Goal: Find specific page/section: Find specific page/section

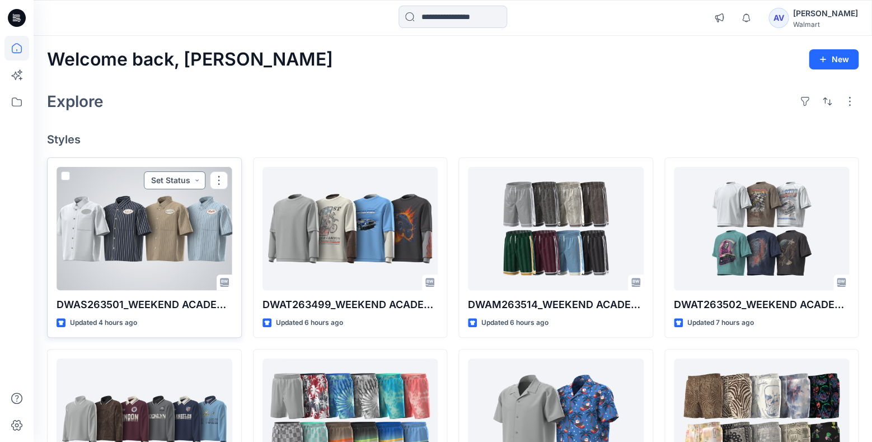
click at [189, 184] on button "Set Status" at bounding box center [175, 180] width 62 height 18
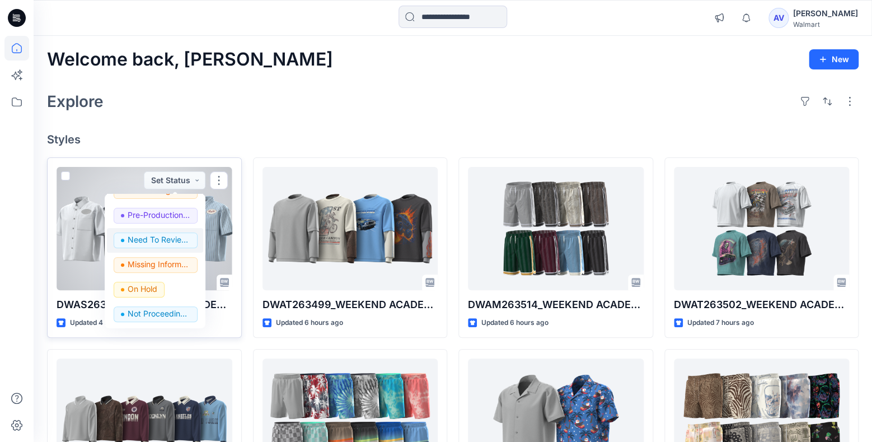
scroll to position [141, 0]
click at [165, 243] on p "Need To Review - Design/PD/Tech" at bounding box center [159, 239] width 63 height 15
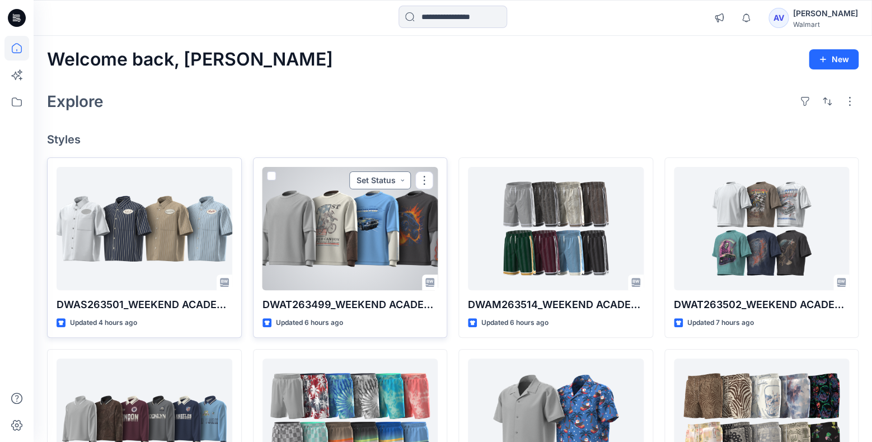
click at [398, 178] on button "Set Status" at bounding box center [380, 180] width 62 height 18
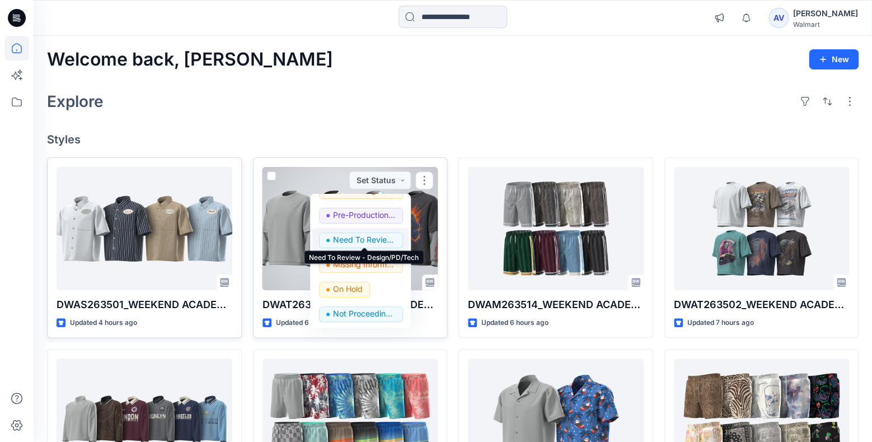
click at [387, 244] on p "Need To Review - Design/PD/Tech" at bounding box center [364, 239] width 63 height 15
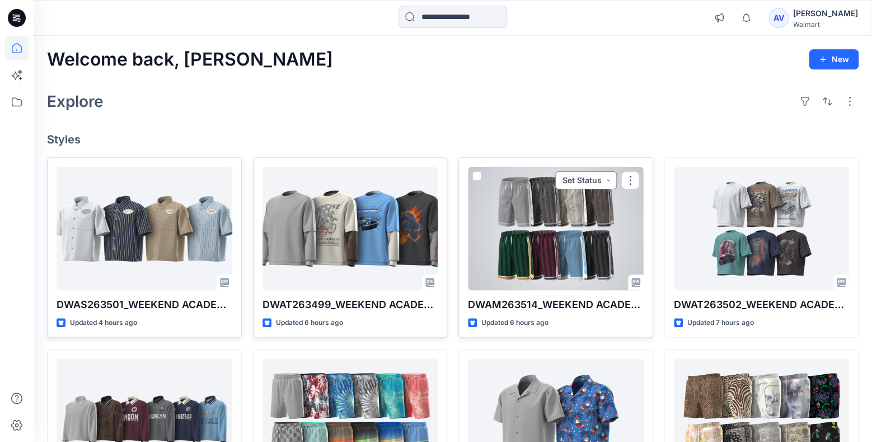
click at [595, 174] on button "Set Status" at bounding box center [586, 180] width 62 height 18
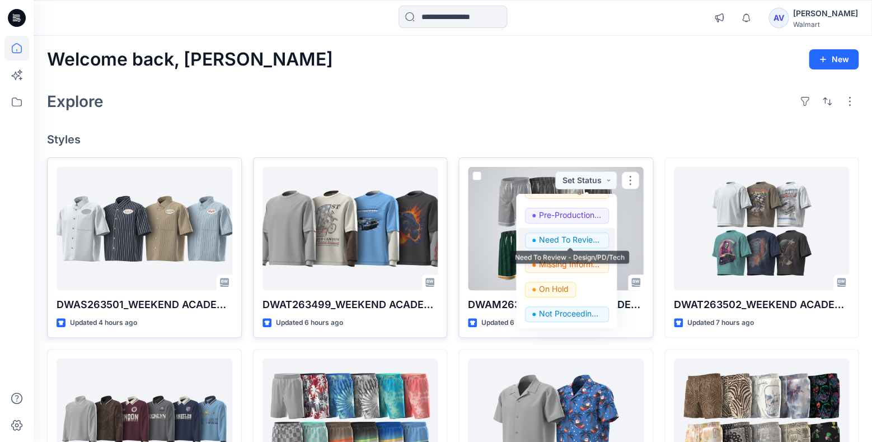
click at [578, 245] on p "Need To Review - Design/PD/Tech" at bounding box center [570, 239] width 63 height 15
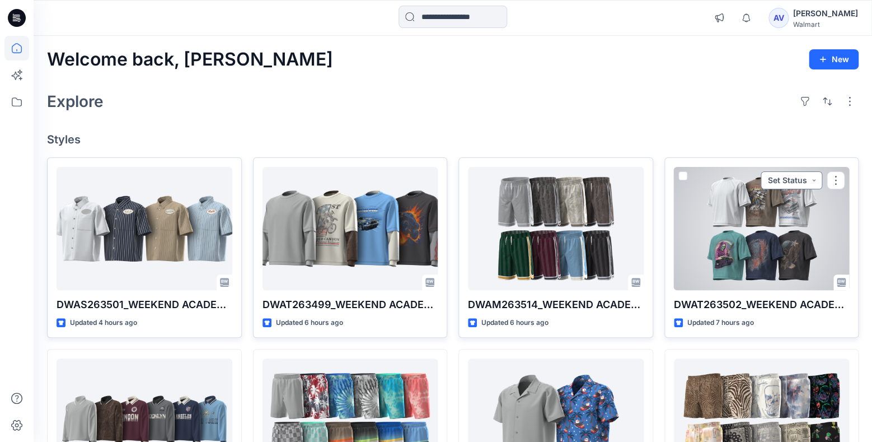
click at [804, 181] on button "Set Status" at bounding box center [792, 180] width 62 height 18
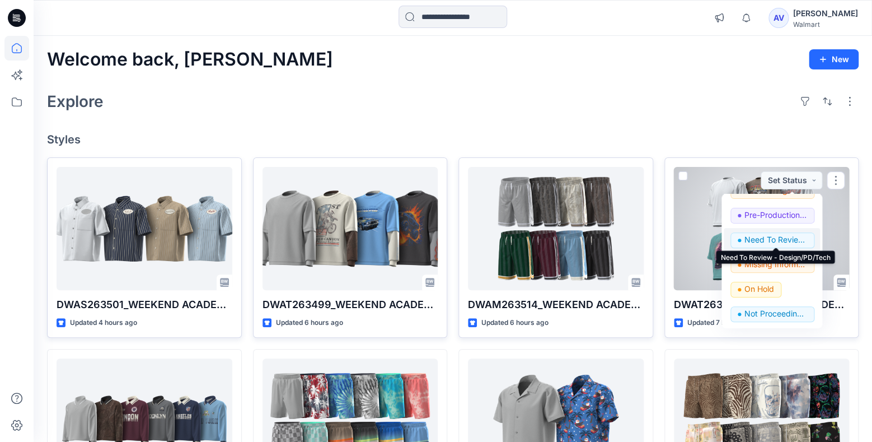
click at [784, 239] on p "Need To Review - Design/PD/Tech" at bounding box center [776, 239] width 63 height 15
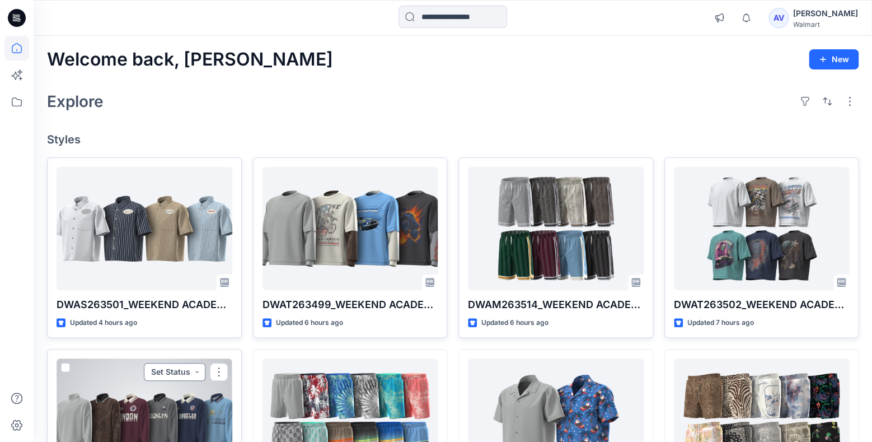
click at [185, 370] on button "Set Status" at bounding box center [175, 372] width 62 height 18
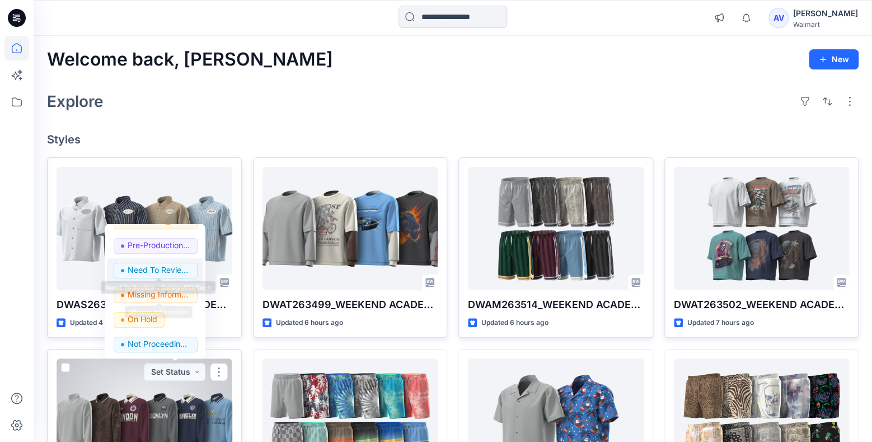
click at [182, 272] on p "Need To Review - Design/PD/Tech" at bounding box center [159, 270] width 63 height 15
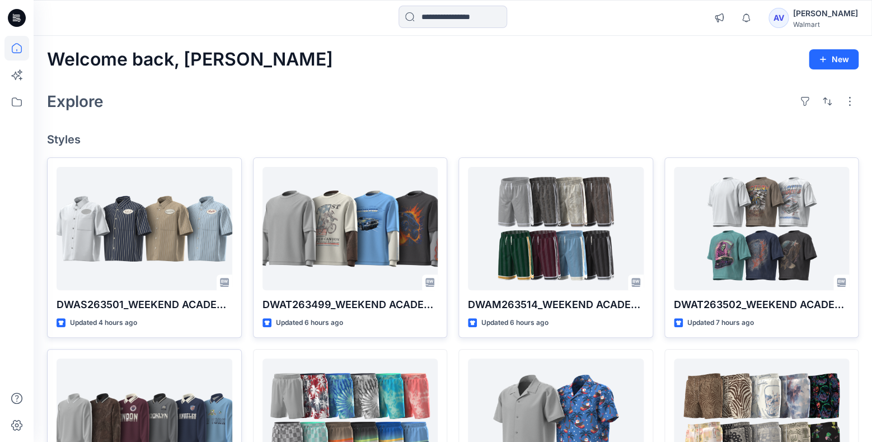
click at [344, 118] on div "Welcome back, Arthur New Explore Styles DWAS263501_WEEKEND ACADEMY GAS STATION …" at bounding box center [453, 405] width 839 height 739
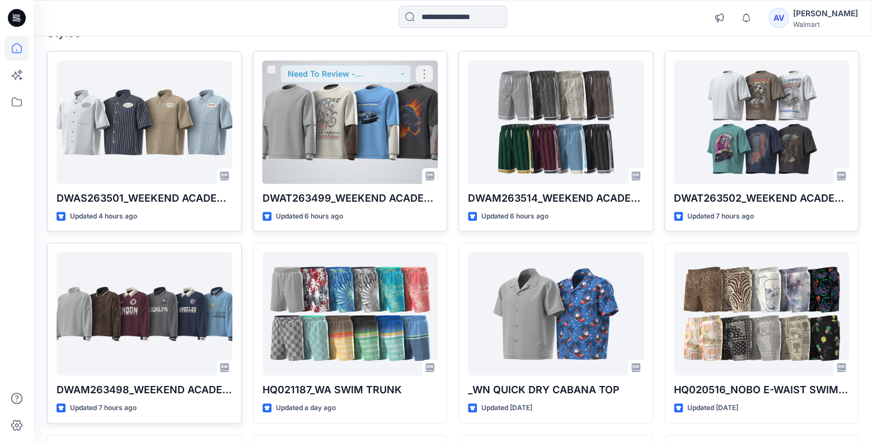
scroll to position [118, 0]
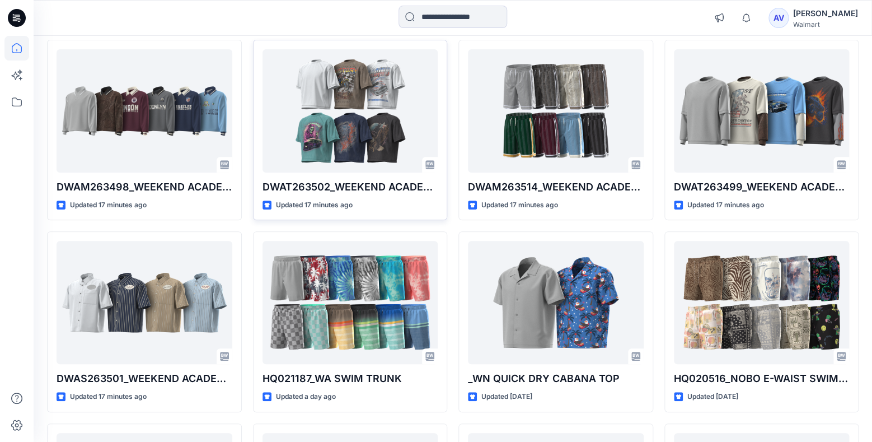
scroll to position [118, 0]
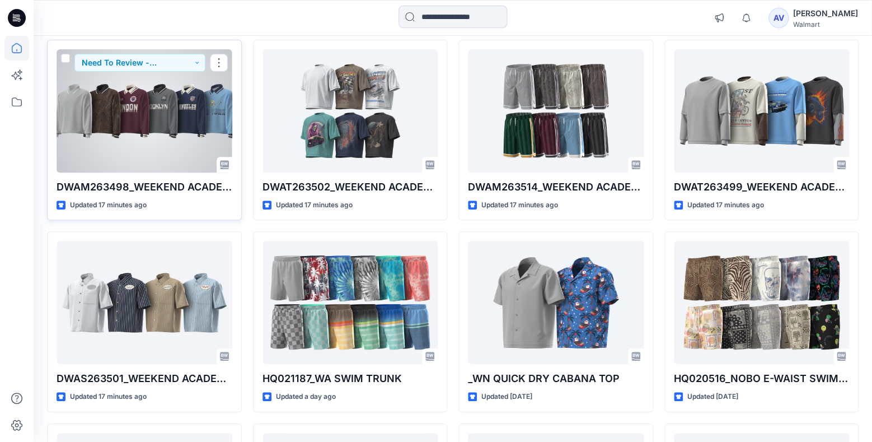
click at [164, 130] on div at bounding box center [145, 110] width 176 height 123
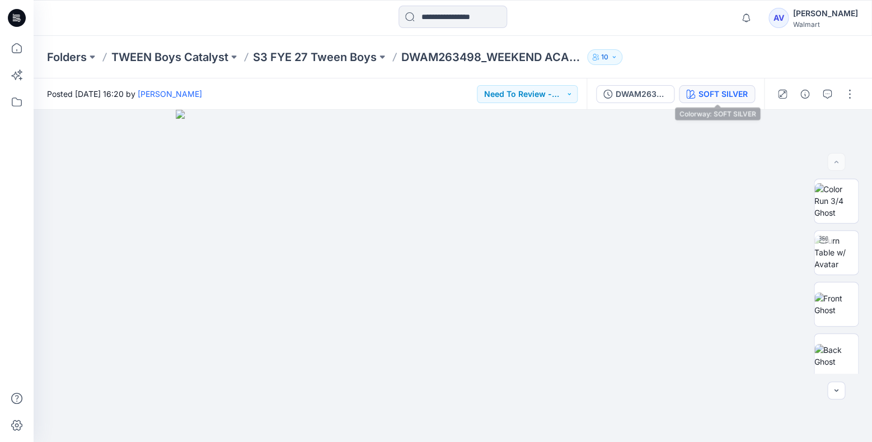
click at [724, 96] on div "SOFT SILVER" at bounding box center [723, 94] width 49 height 12
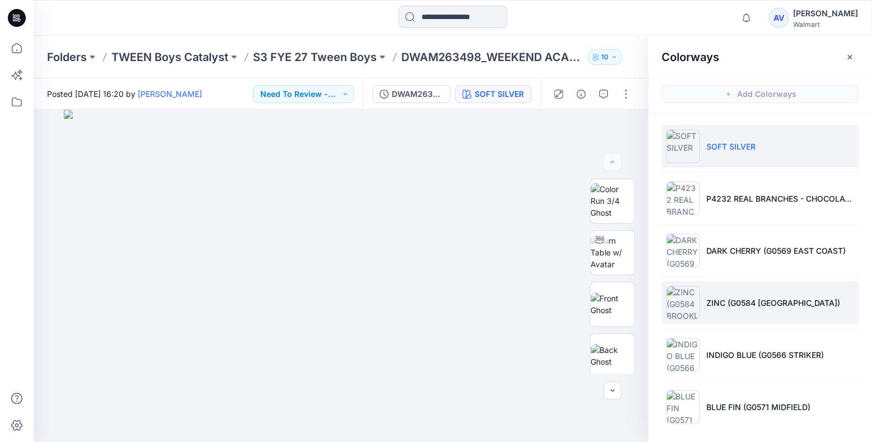
click at [739, 303] on p "ZINC (G0584 [GEOGRAPHIC_DATA])" at bounding box center [774, 303] width 134 height 12
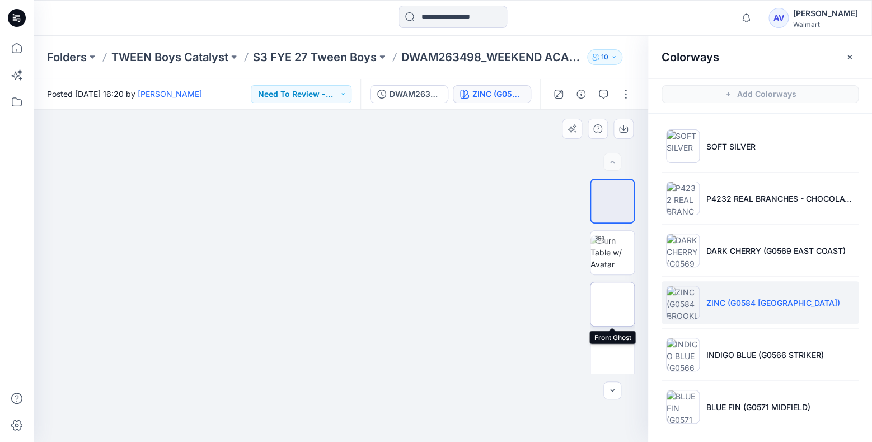
click at [613, 304] on img at bounding box center [613, 304] width 0 height 0
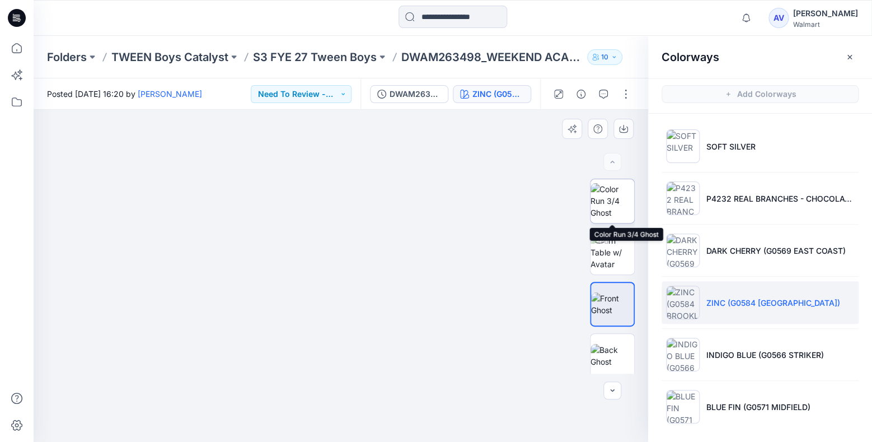
click at [620, 197] on img at bounding box center [613, 200] width 44 height 35
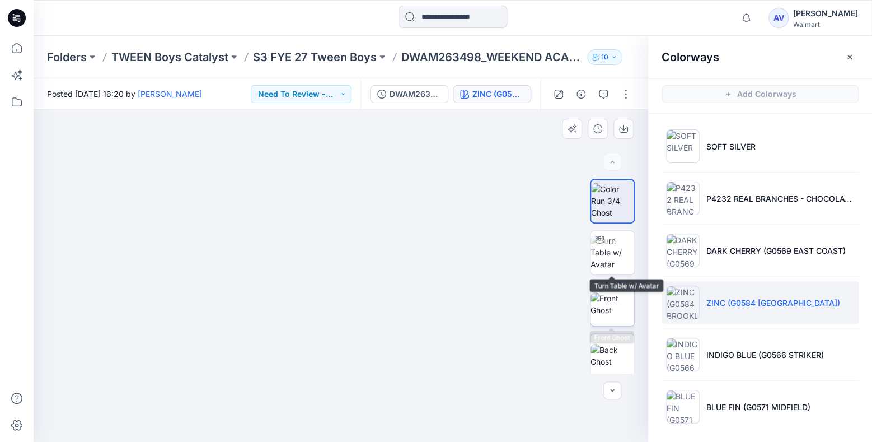
click at [624, 295] on img at bounding box center [613, 304] width 44 height 24
